Goal: Task Accomplishment & Management: Use online tool/utility

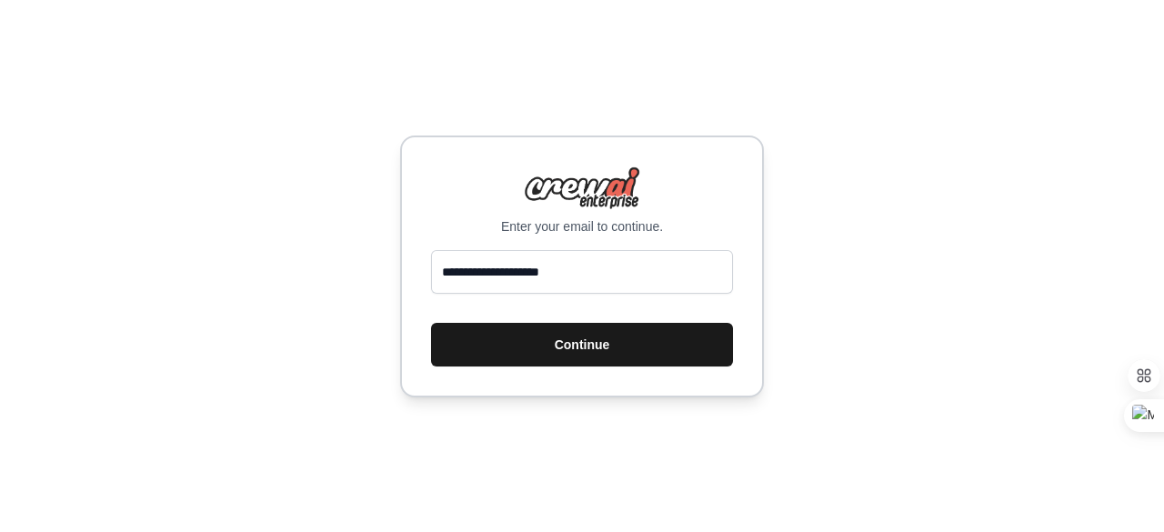
click at [539, 346] on button "Continue" at bounding box center [582, 345] width 302 height 44
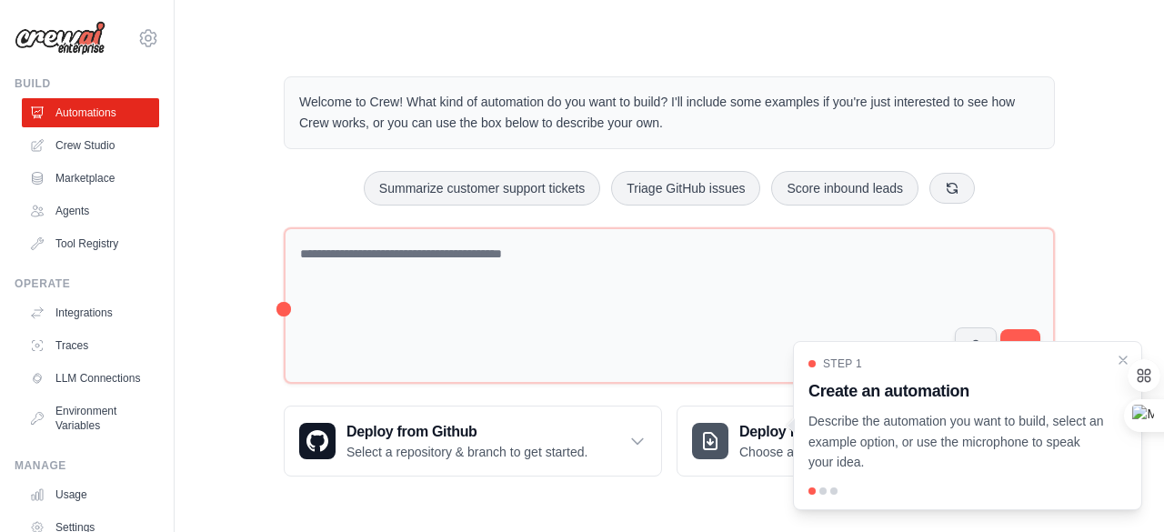
click at [949, 455] on p "Describe the automation you want to build, select an example option, or use the…" at bounding box center [956, 442] width 296 height 62
click at [916, 446] on p "Describe the automation you want to build, select an example option, or use the…" at bounding box center [956, 442] width 296 height 62
click at [824, 491] on div at bounding box center [822, 490] width 7 height 7
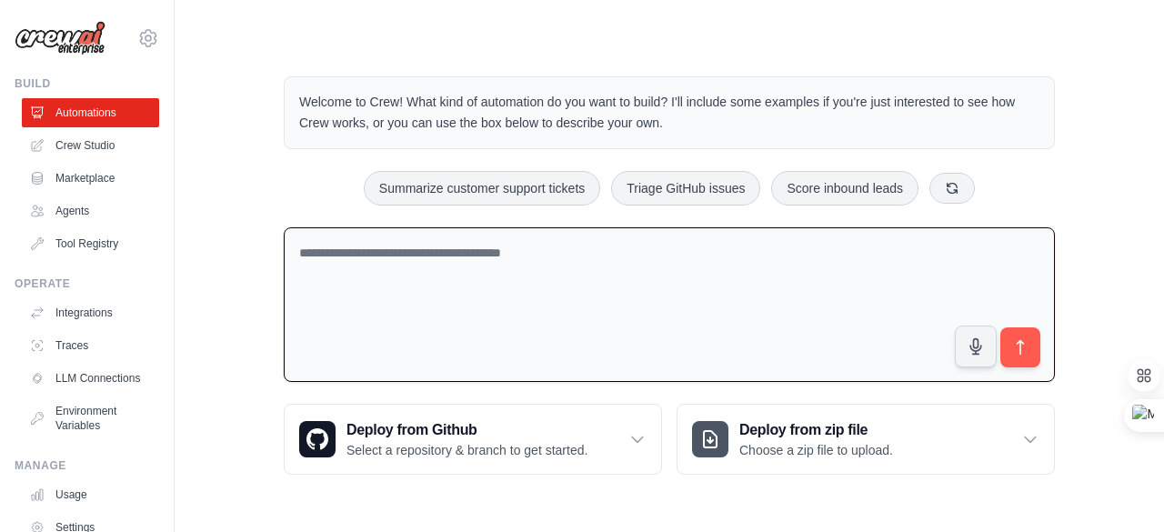
click at [580, 376] on textarea at bounding box center [669, 305] width 771 height 156
click at [1024, 326] on button "submit" at bounding box center [1020, 347] width 42 height 42
click at [95, 143] on link "Crew Studio" at bounding box center [92, 145] width 137 height 29
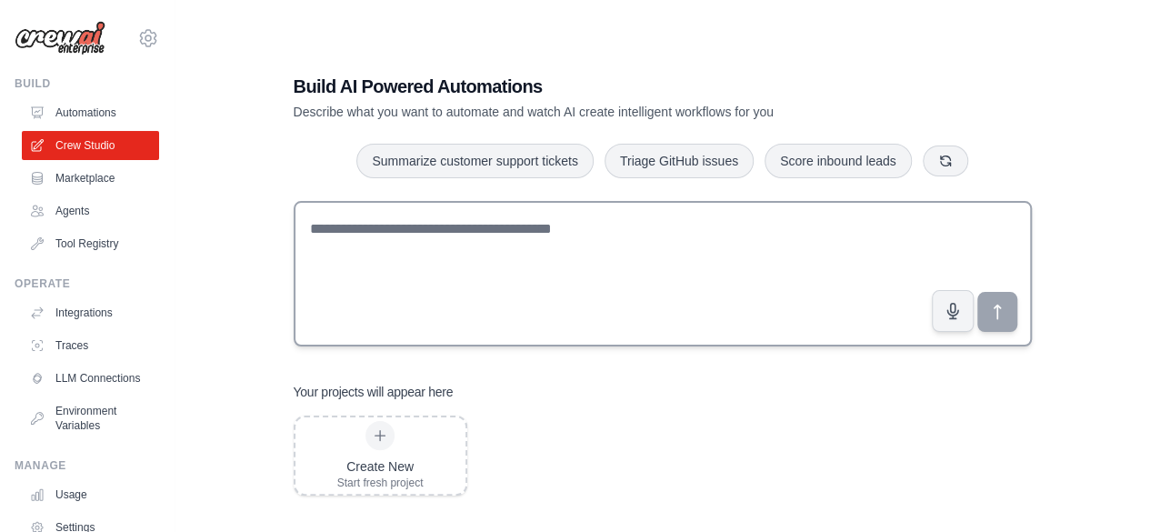
scroll to position [36, 0]
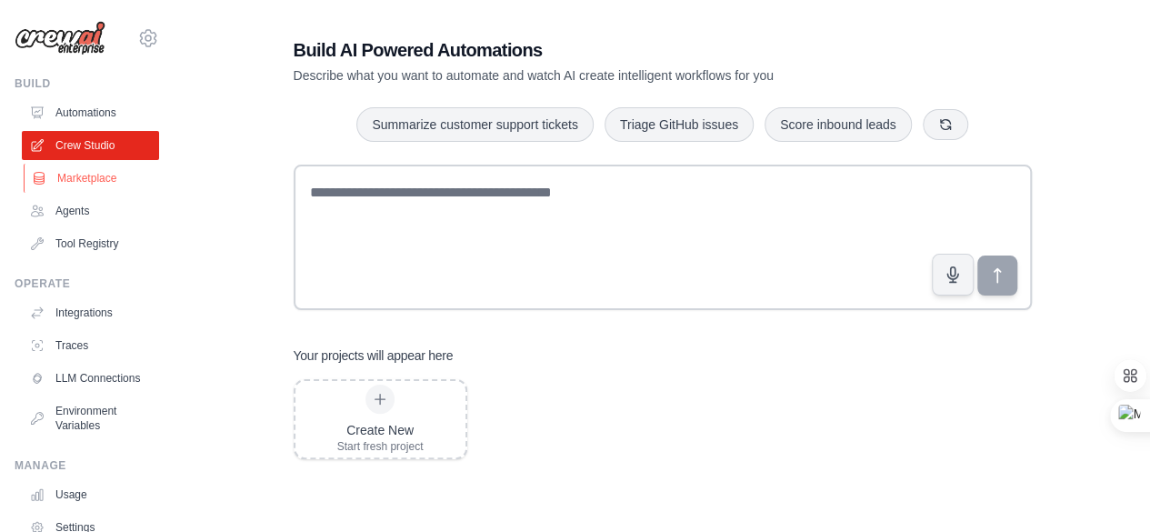
click at [93, 183] on link "Marketplace" at bounding box center [92, 178] width 137 height 29
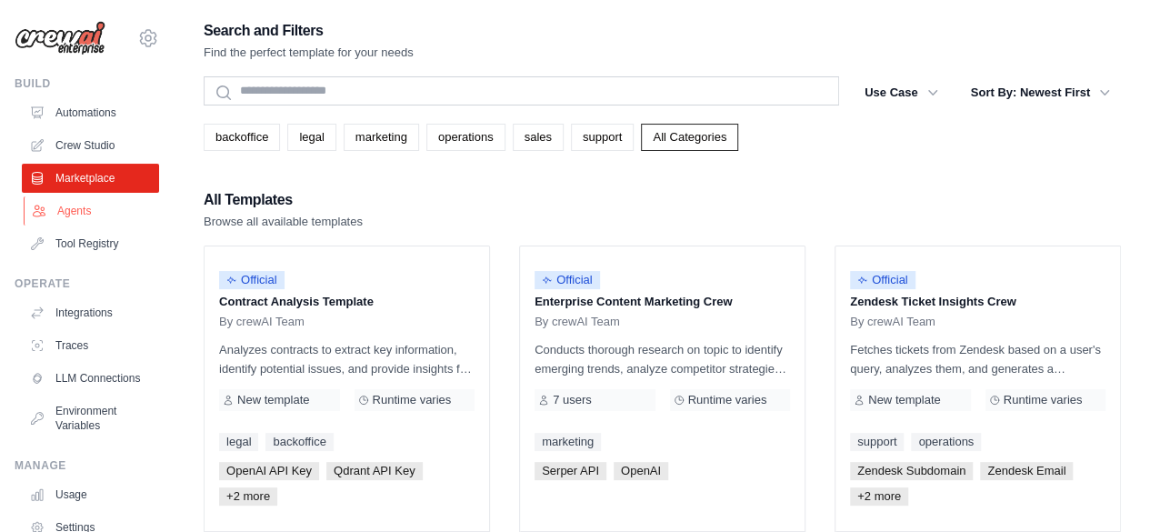
click at [75, 214] on link "Agents" at bounding box center [92, 210] width 137 height 29
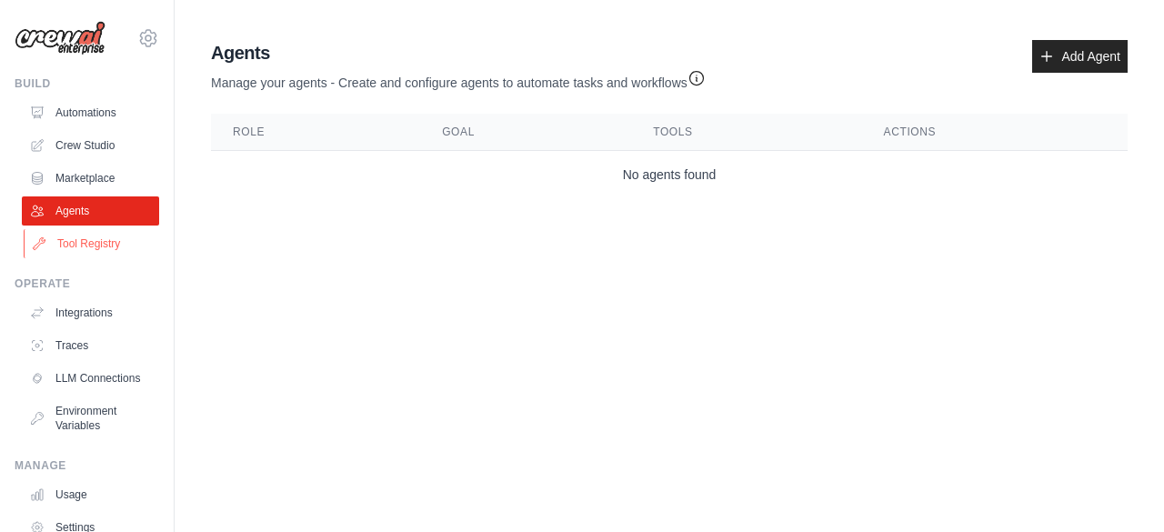
click at [67, 240] on link "Tool Registry" at bounding box center [92, 243] width 137 height 29
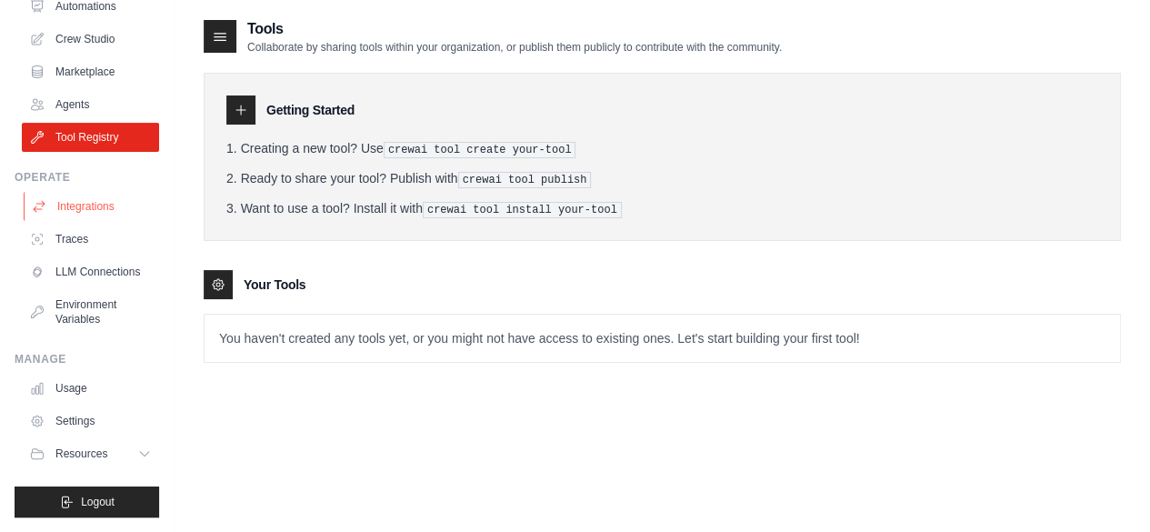
scroll to position [36, 0]
